Goal: Task Accomplishment & Management: Manage account settings

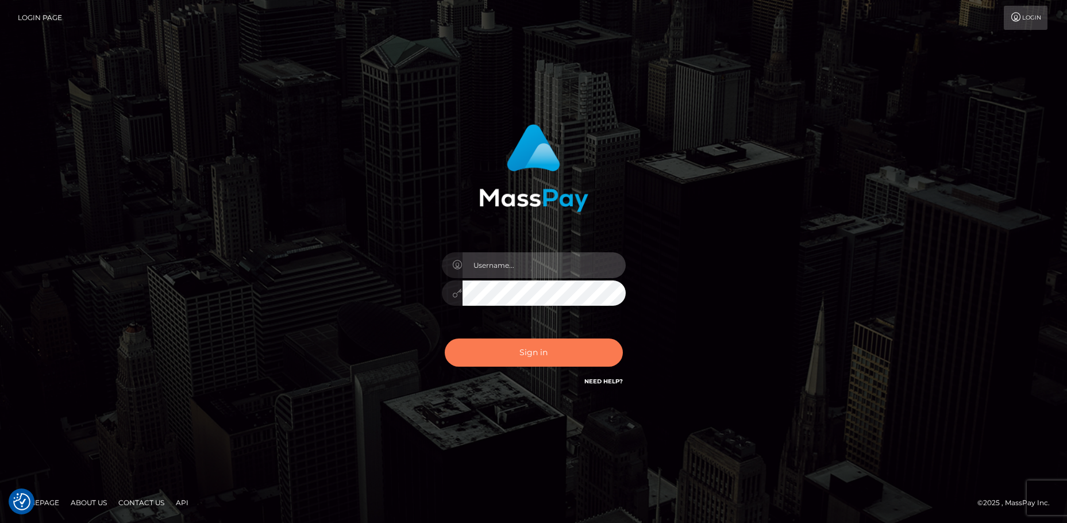
type input "aluapatrik"
click at [540, 350] on button "Sign in" at bounding box center [534, 352] width 178 height 28
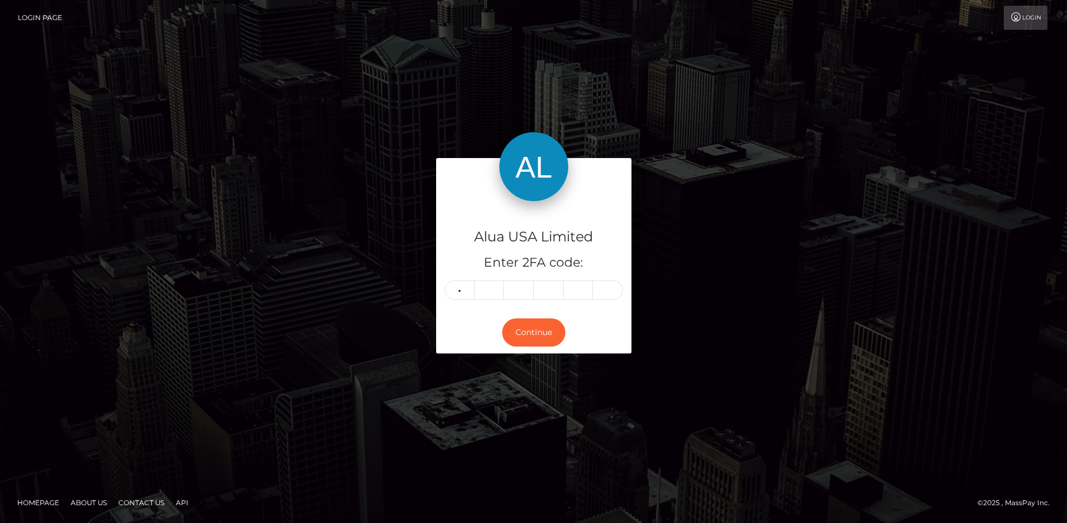
type input "7"
type input "3"
type input "4"
type input "6"
type input "1"
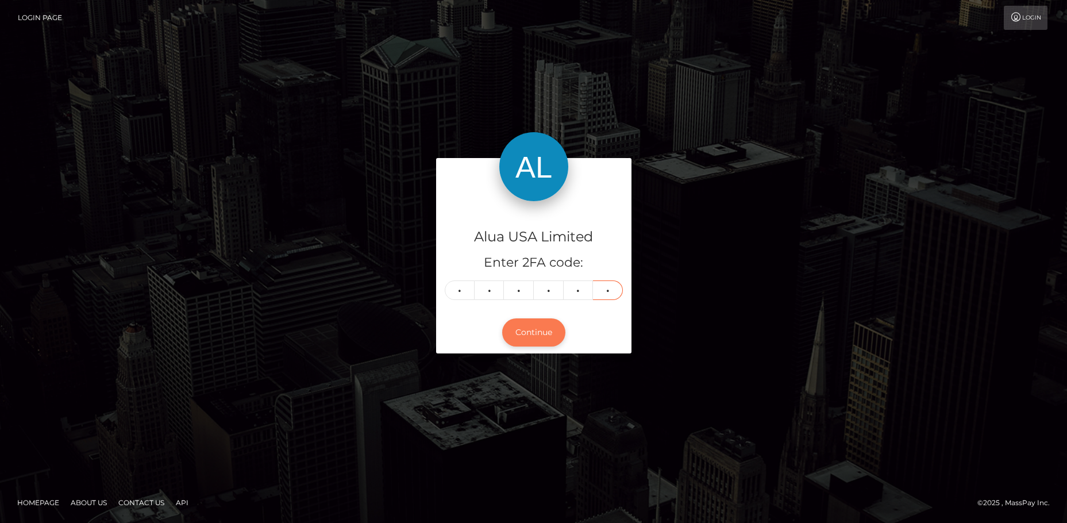
type input "2"
click at [544, 328] on button "Continue" at bounding box center [533, 332] width 63 height 28
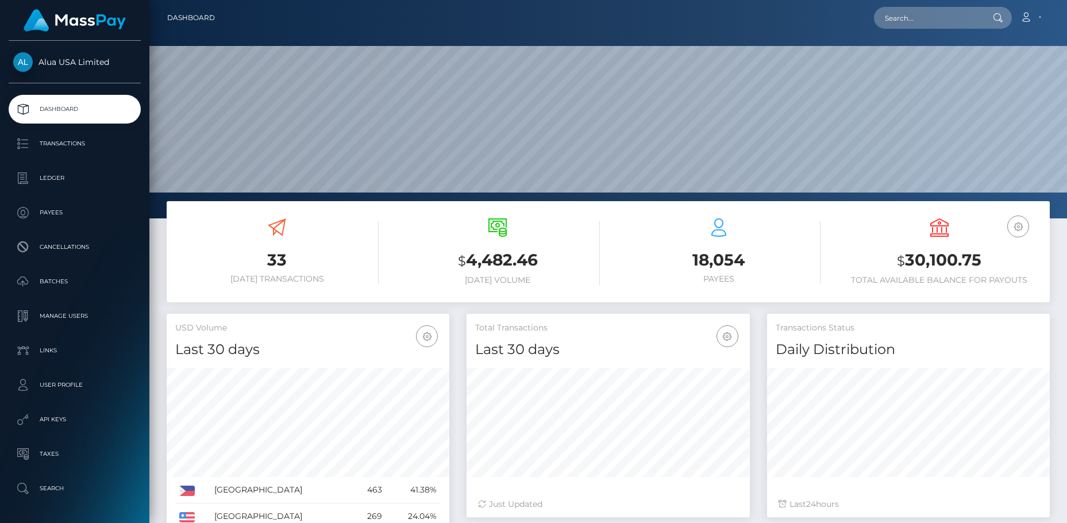
scroll to position [368, 283]
